Goal: Register for event/course

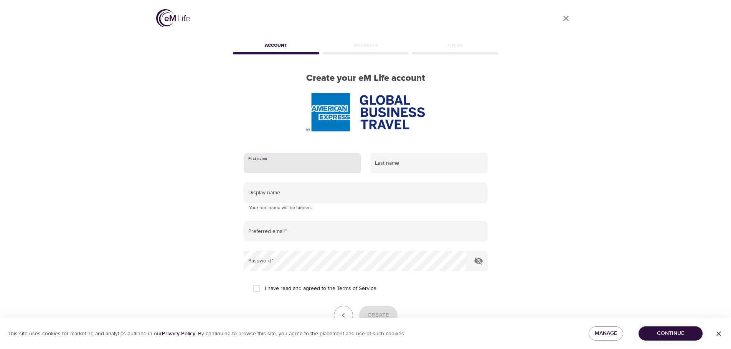
click at [277, 163] on input "text" at bounding box center [302, 163] width 117 height 21
type input "[PERSON_NAME]"
type input "Balcke"
type input "[PERSON_NAME][EMAIL_ADDRESS][PERSON_NAME][DOMAIN_NAME]"
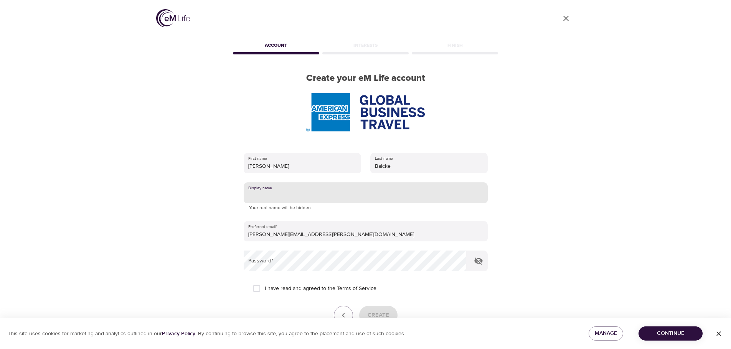
click at [289, 189] on input "text" at bounding box center [366, 193] width 244 height 21
type input "Michelle"
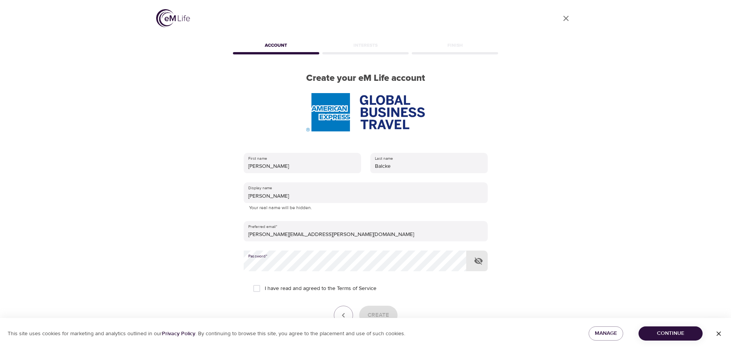
click at [480, 261] on icon "button" at bounding box center [478, 261] width 9 height 9
click at [258, 287] on input "I have read and agreed to the Terms of Service" at bounding box center [257, 289] width 16 height 16
checkbox input "true"
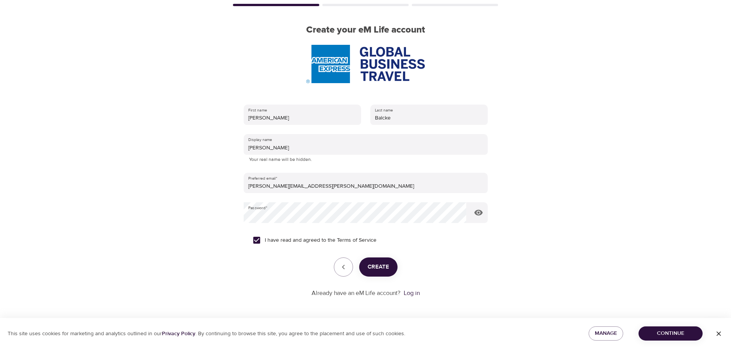
scroll to position [49, 0]
click at [381, 271] on span "Create" at bounding box center [377, 267] width 21 height 10
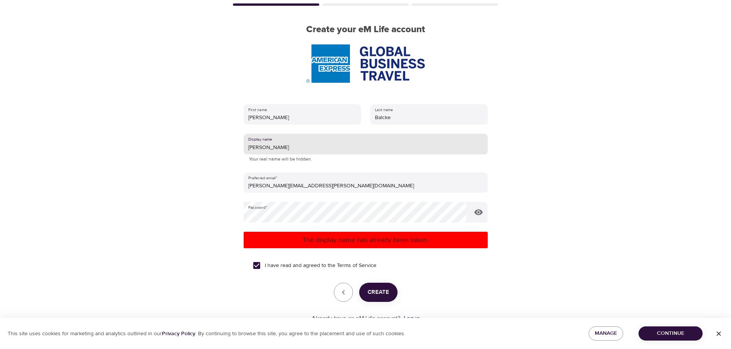
click at [291, 149] on input "Michelle" at bounding box center [366, 144] width 244 height 21
click at [377, 293] on span "Create" at bounding box center [377, 293] width 21 height 10
click at [300, 146] on input "Michelle B" at bounding box center [366, 144] width 244 height 21
drag, startPoint x: 295, startPoint y: 145, endPoint x: 231, endPoint y: 144, distance: 64.4
click at [231, 144] on div "First name Michelle Last name Balcke Display name Michelle B Your real name wil…" at bounding box center [365, 214] width 268 height 244
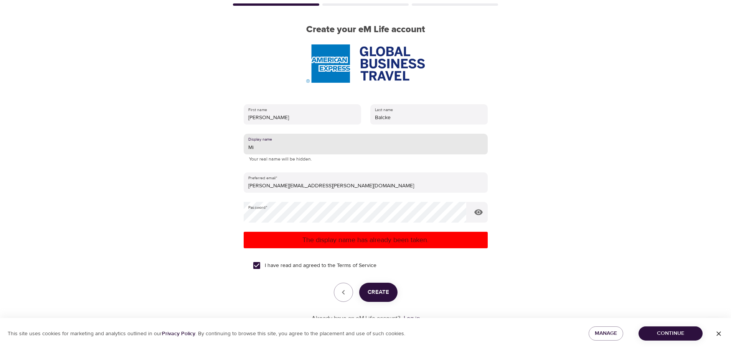
type input "M"
type input "MRB"
click at [377, 296] on span "Create" at bounding box center [377, 293] width 21 height 10
click at [272, 148] on input "MRB" at bounding box center [366, 144] width 244 height 21
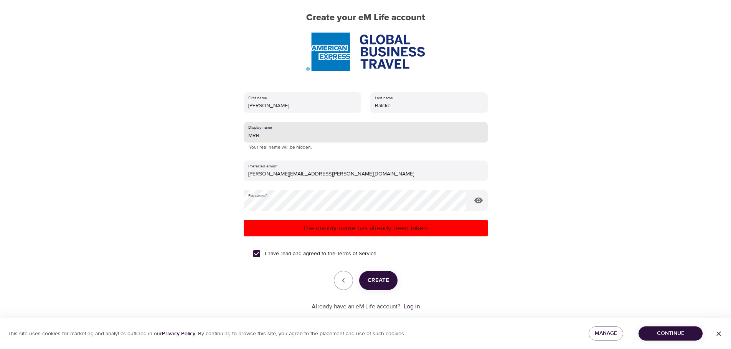
scroll to position [74, 0]
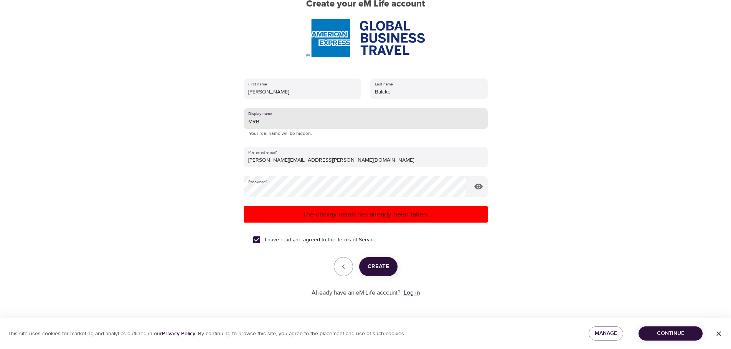
click at [411, 292] on link "Log in" at bounding box center [411, 293] width 16 height 8
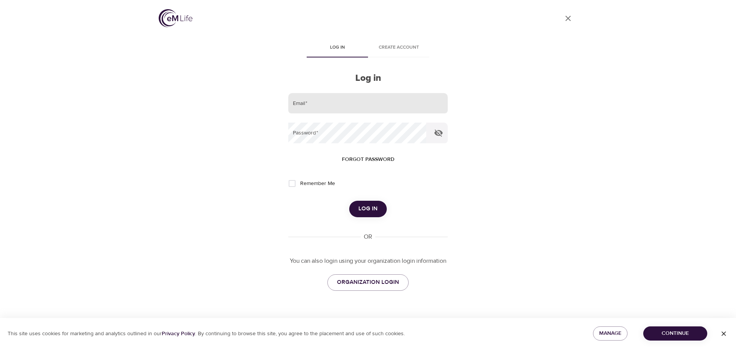
click at [309, 94] on input "email" at bounding box center [368, 103] width 160 height 21
type input "mbalckeair@icloud.com"
click at [290, 186] on input "Remember Me" at bounding box center [292, 184] width 16 height 16
checkbox input "true"
click at [348, 195] on form "Email   * mbalckeair@icloud.com Password   * Forgot password Remember Me Log in" at bounding box center [368, 155] width 160 height 124
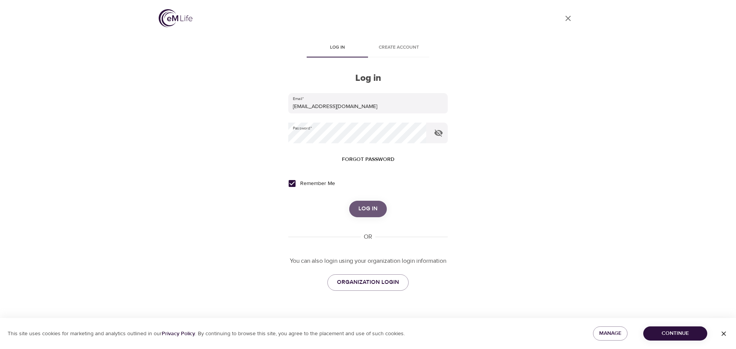
click at [361, 201] on button "Log in" at bounding box center [368, 209] width 38 height 16
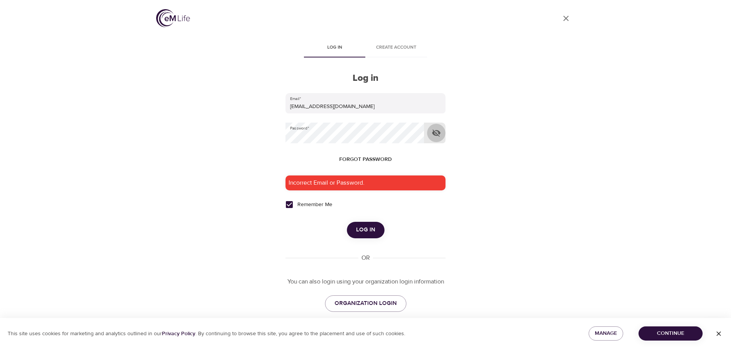
click at [437, 135] on icon "button" at bounding box center [436, 133] width 8 height 7
click at [373, 227] on span "Log in" at bounding box center [365, 230] width 19 height 10
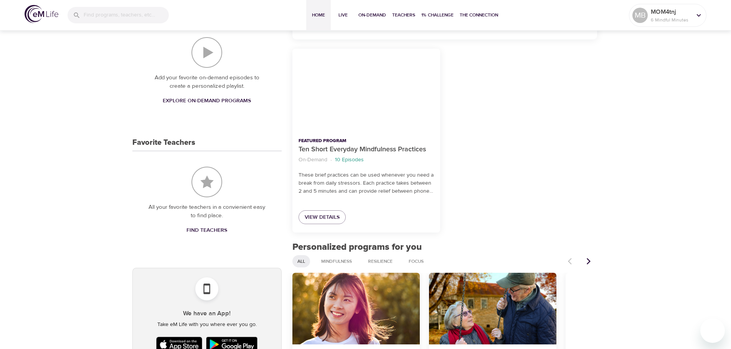
scroll to position [307, 0]
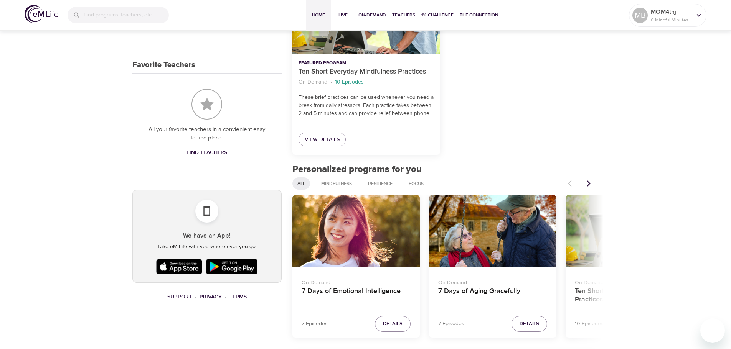
click at [587, 184] on icon "Next items" at bounding box center [588, 184] width 8 height 8
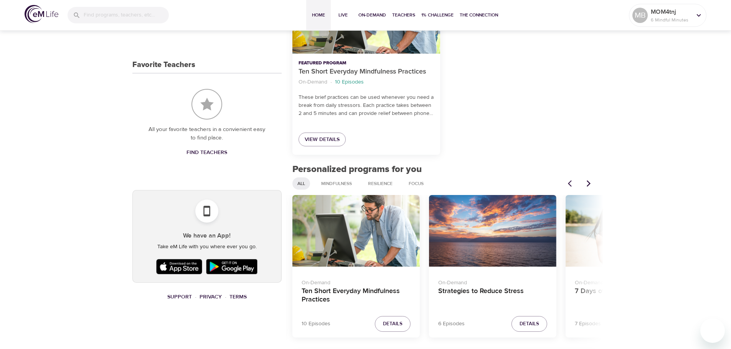
click at [587, 184] on icon "Next items" at bounding box center [588, 184] width 8 height 8
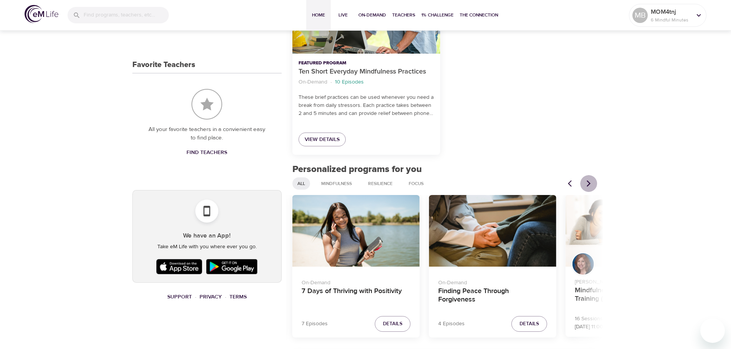
click at [587, 184] on icon "Next items" at bounding box center [588, 184] width 8 height 8
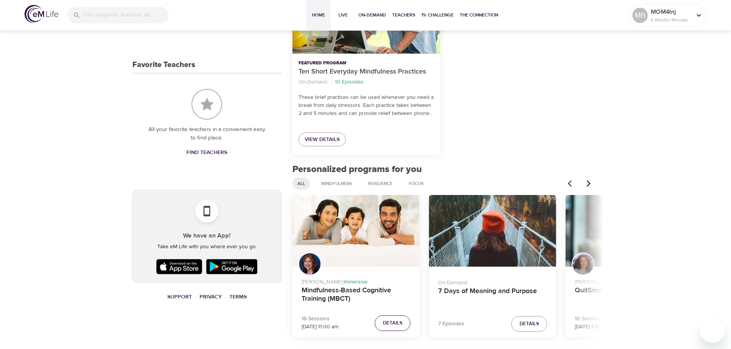
click at [389, 321] on span "Details" at bounding box center [393, 323] width 20 height 9
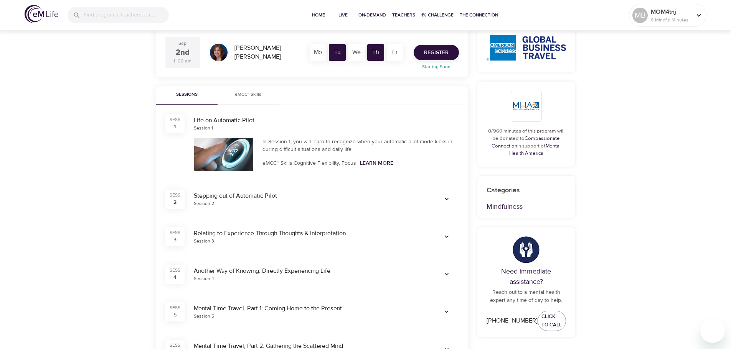
scroll to position [153, 0]
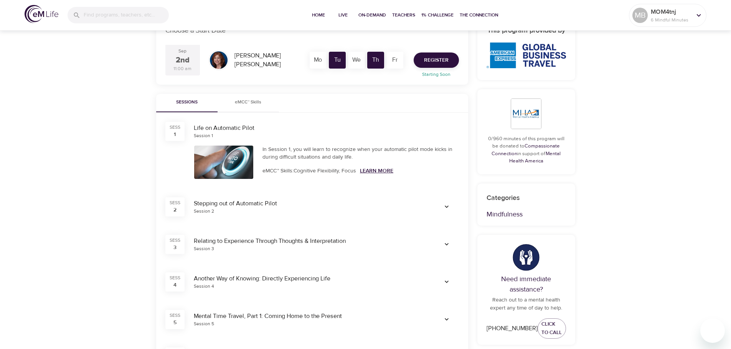
click at [375, 172] on link "Learn More" at bounding box center [376, 171] width 33 height 7
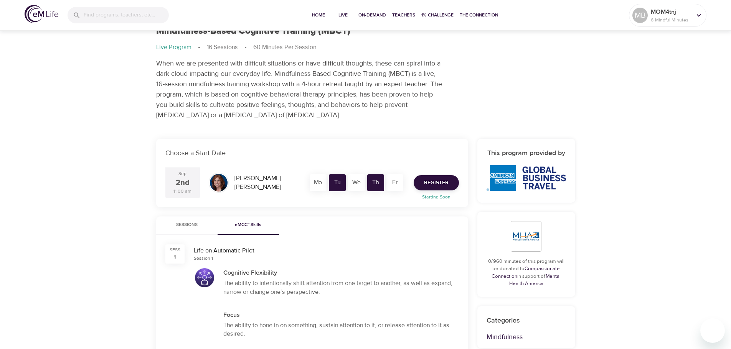
scroll to position [38, 0]
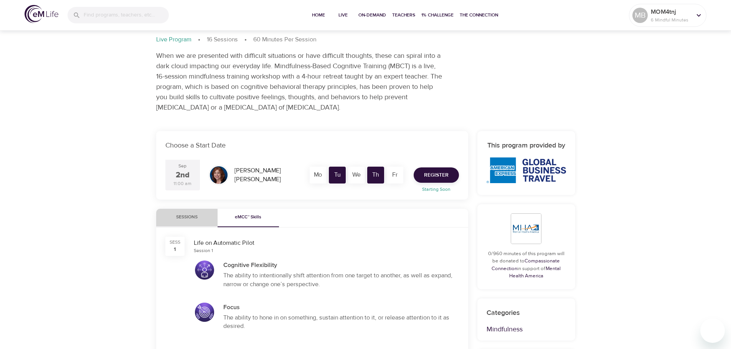
click at [181, 216] on span "Sessions" at bounding box center [187, 218] width 52 height 8
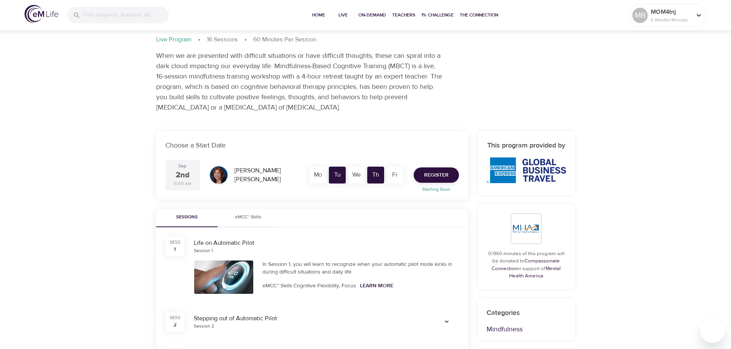
click at [243, 219] on span "eMCC™ Skills" at bounding box center [248, 218] width 52 height 8
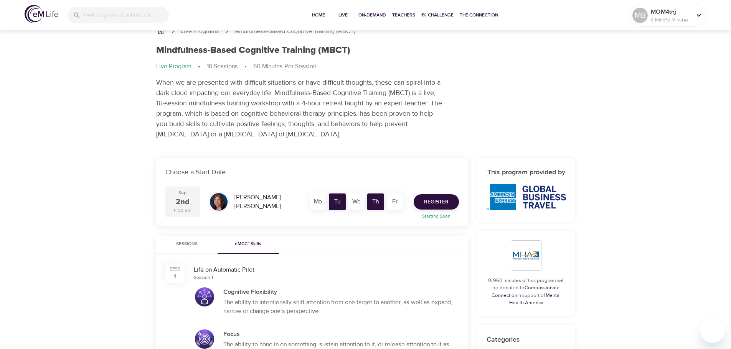
scroll to position [0, 0]
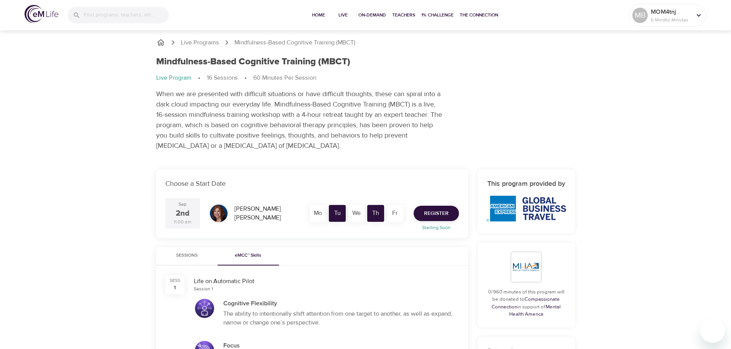
click at [188, 257] on span "Sessions" at bounding box center [187, 256] width 52 height 8
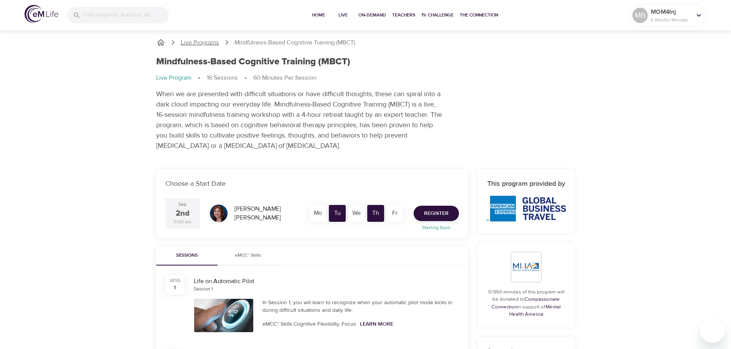
click at [187, 44] on p "Live Programs" at bounding box center [200, 42] width 38 height 9
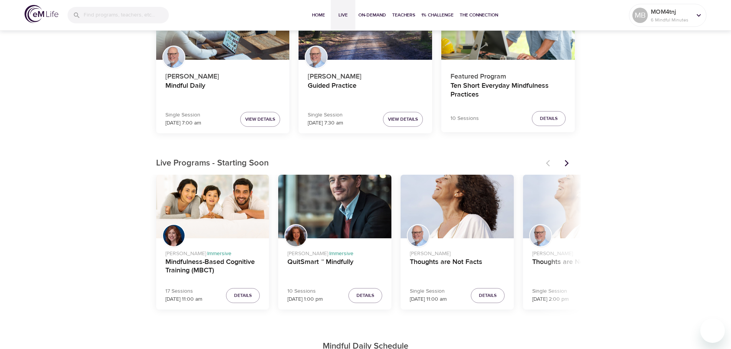
scroll to position [115, 0]
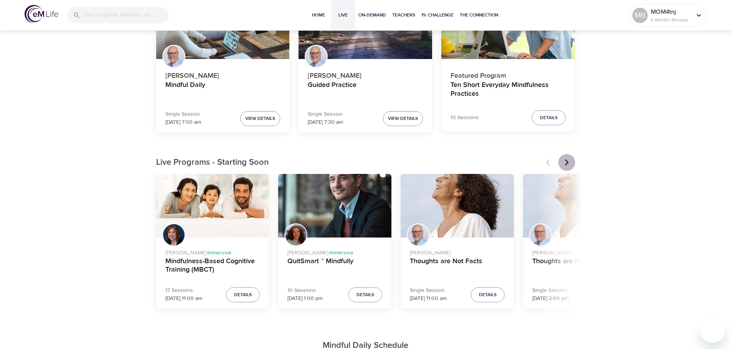
click at [565, 164] on icon "Next items" at bounding box center [567, 163] width 8 height 8
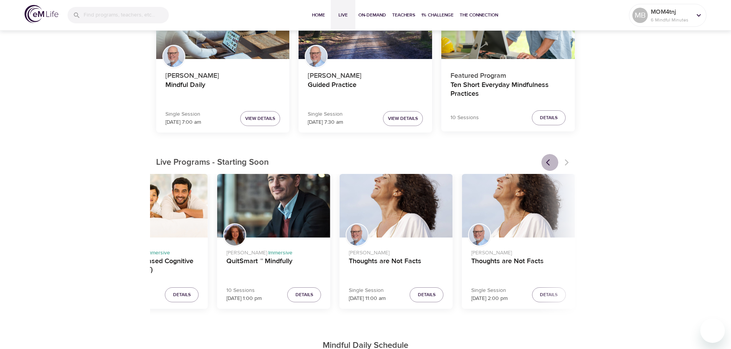
click at [547, 164] on icon "Previous items" at bounding box center [548, 163] width 4 height 7
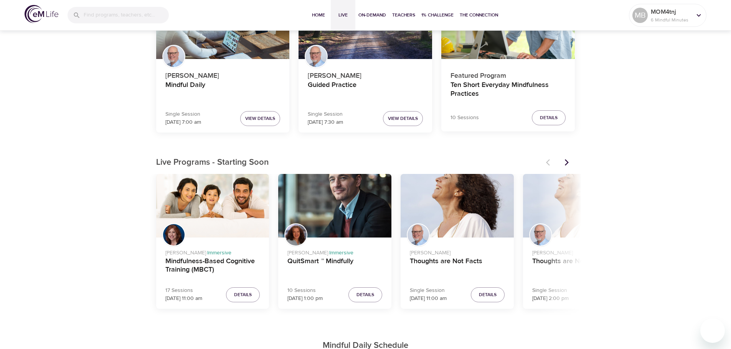
click at [547, 164] on div at bounding box center [558, 162] width 34 height 17
click at [545, 164] on div at bounding box center [558, 162] width 34 height 17
click at [566, 162] on icon "Next items" at bounding box center [566, 163] width 4 height 7
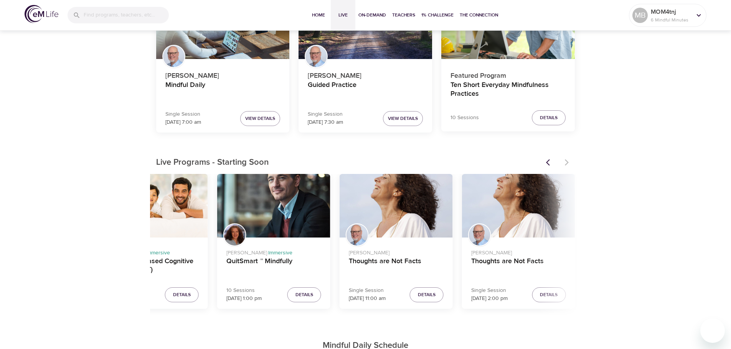
click at [548, 163] on icon "Previous items" at bounding box center [550, 163] width 8 height 8
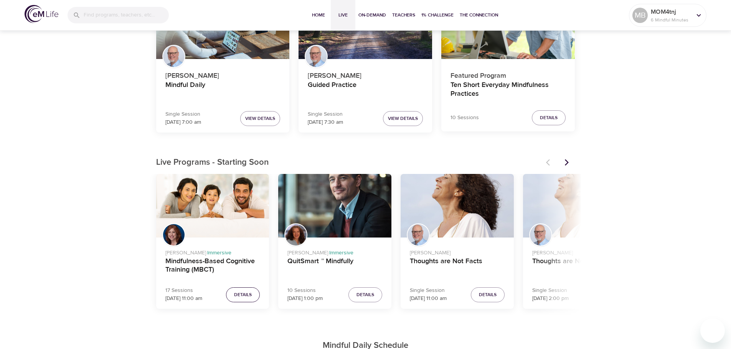
click at [244, 296] on span "Details" at bounding box center [243, 295] width 18 height 8
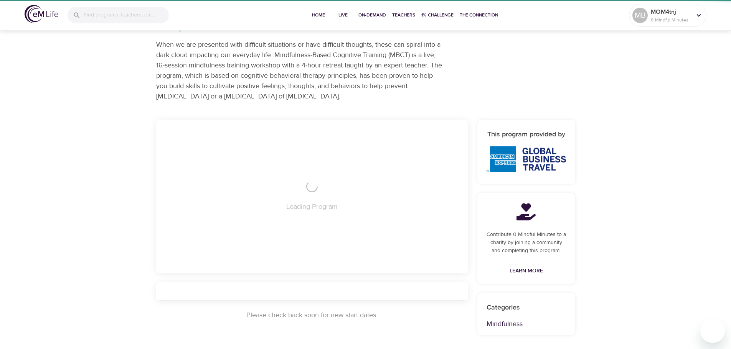
scroll to position [115, 0]
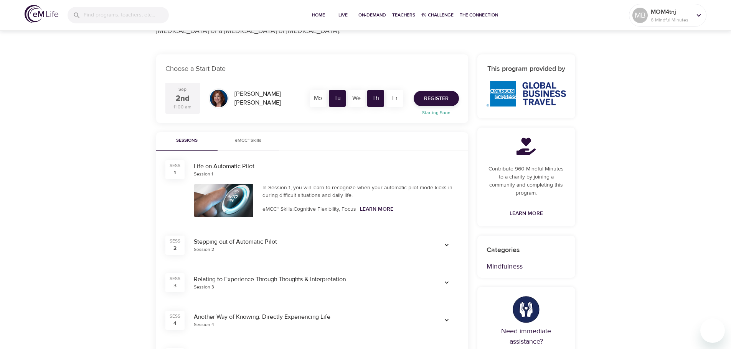
click at [377, 103] on div "Th" at bounding box center [375, 98] width 17 height 17
click at [436, 114] on p "Starting Soon" at bounding box center [436, 112] width 54 height 7
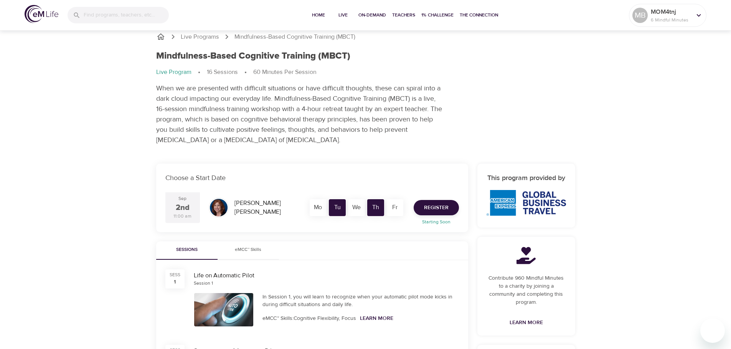
scroll to position [0, 0]
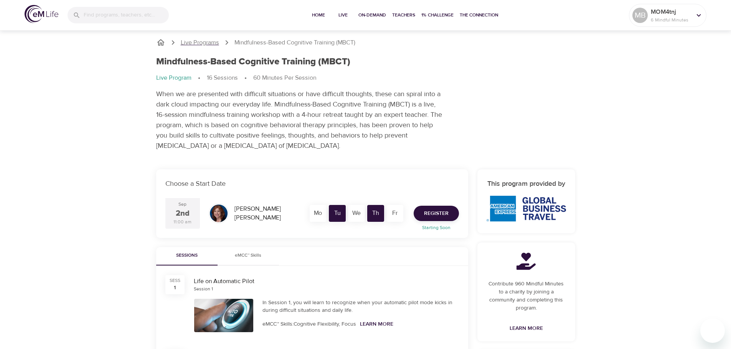
click at [190, 43] on p "Live Programs" at bounding box center [200, 42] width 38 height 9
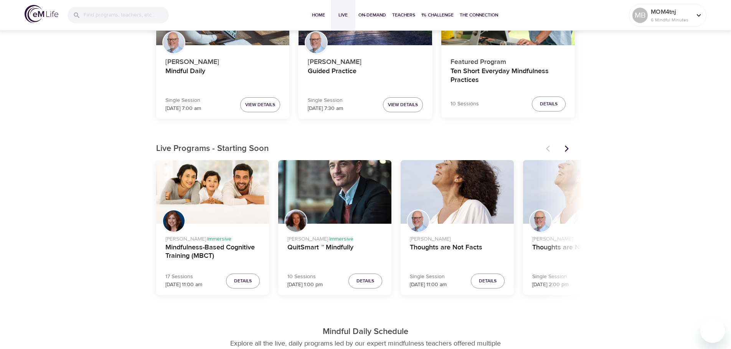
scroll to position [153, 0]
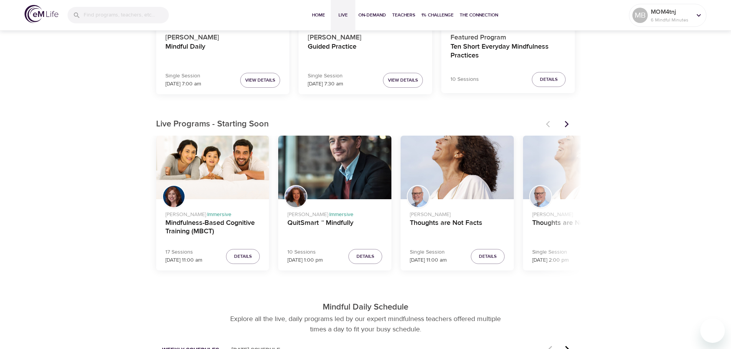
click at [186, 261] on p "[DATE] 11:00 am" at bounding box center [183, 261] width 37 height 8
click at [201, 222] on h4 "Mindfulness-Based Cognitive Training (MBCT)" at bounding box center [212, 228] width 95 height 18
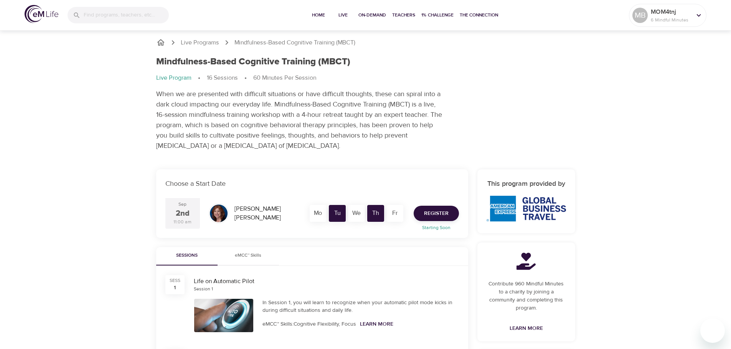
click at [176, 218] on div "2nd" at bounding box center [183, 213] width 14 height 11
click at [177, 185] on p "Choose a Start Date" at bounding box center [311, 184] width 293 height 10
